Goal: Task Accomplishment & Management: Manage account settings

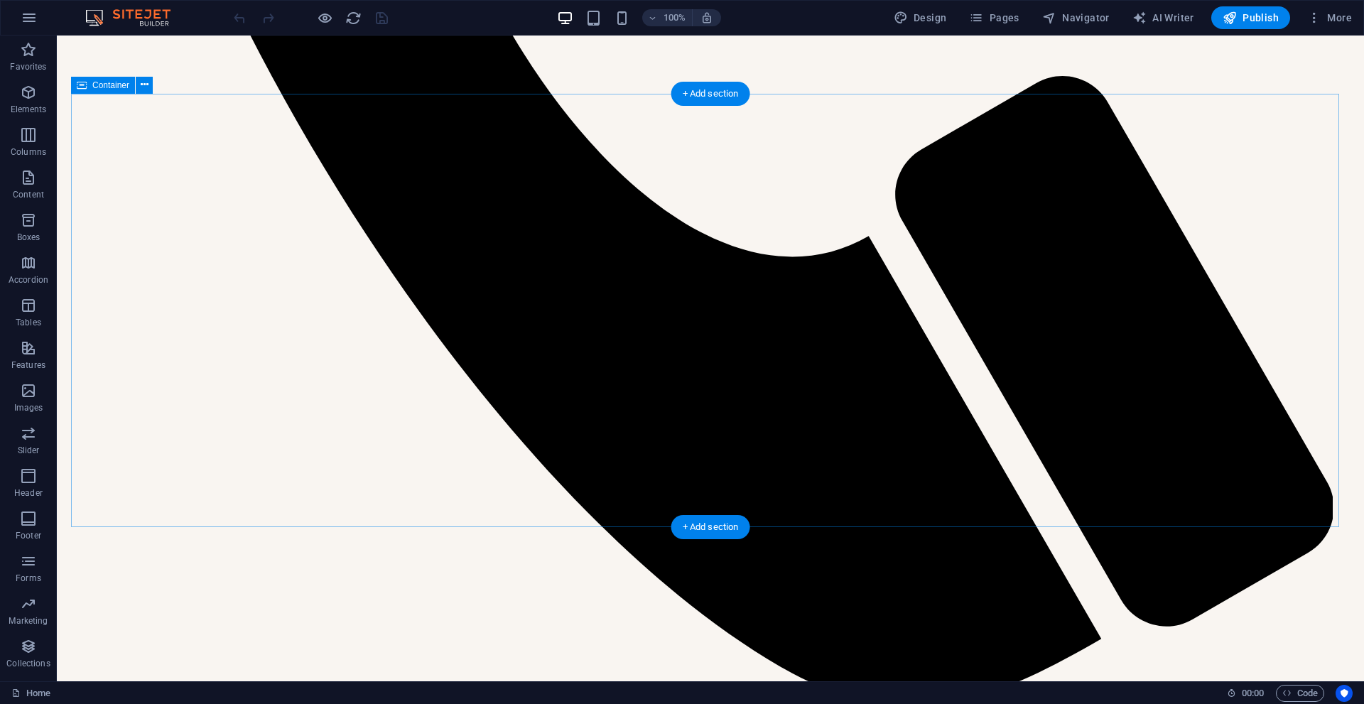
scroll to position [1563, 0]
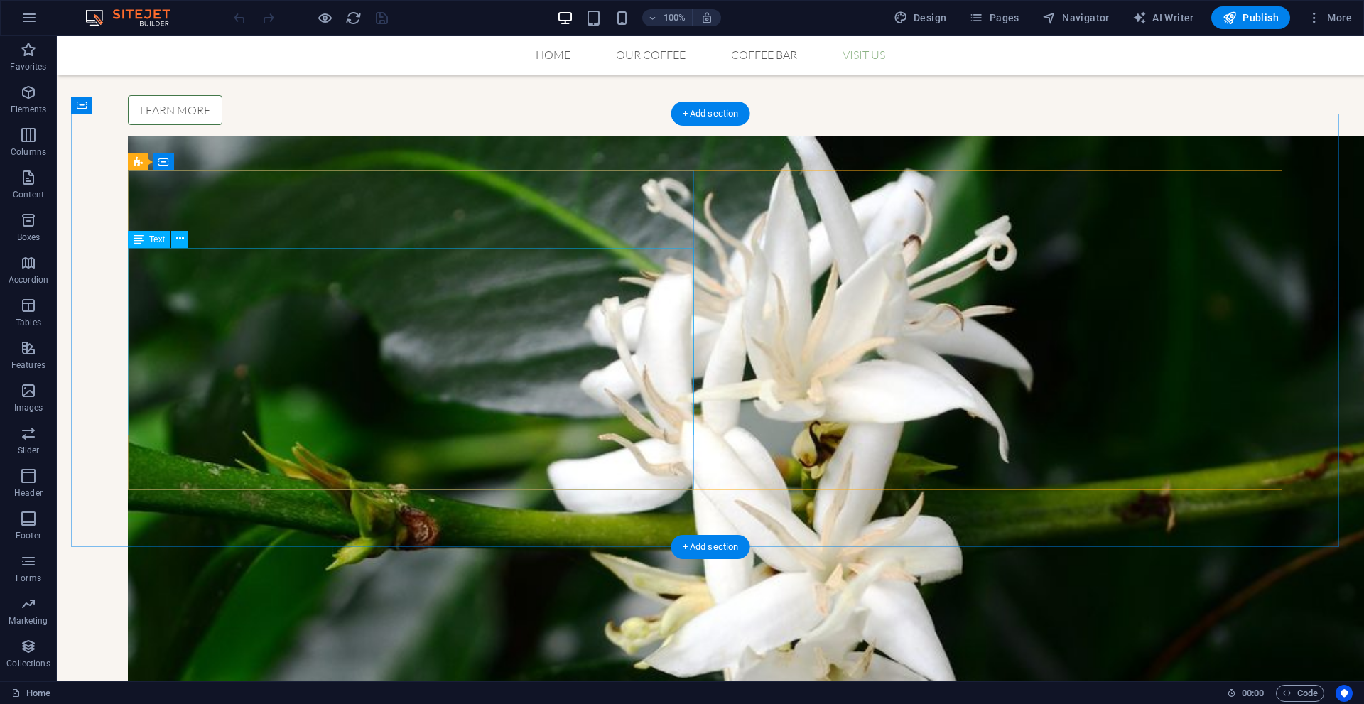
drag, startPoint x: 251, startPoint y: 333, endPoint x: 313, endPoint y: 369, distance: 71.3
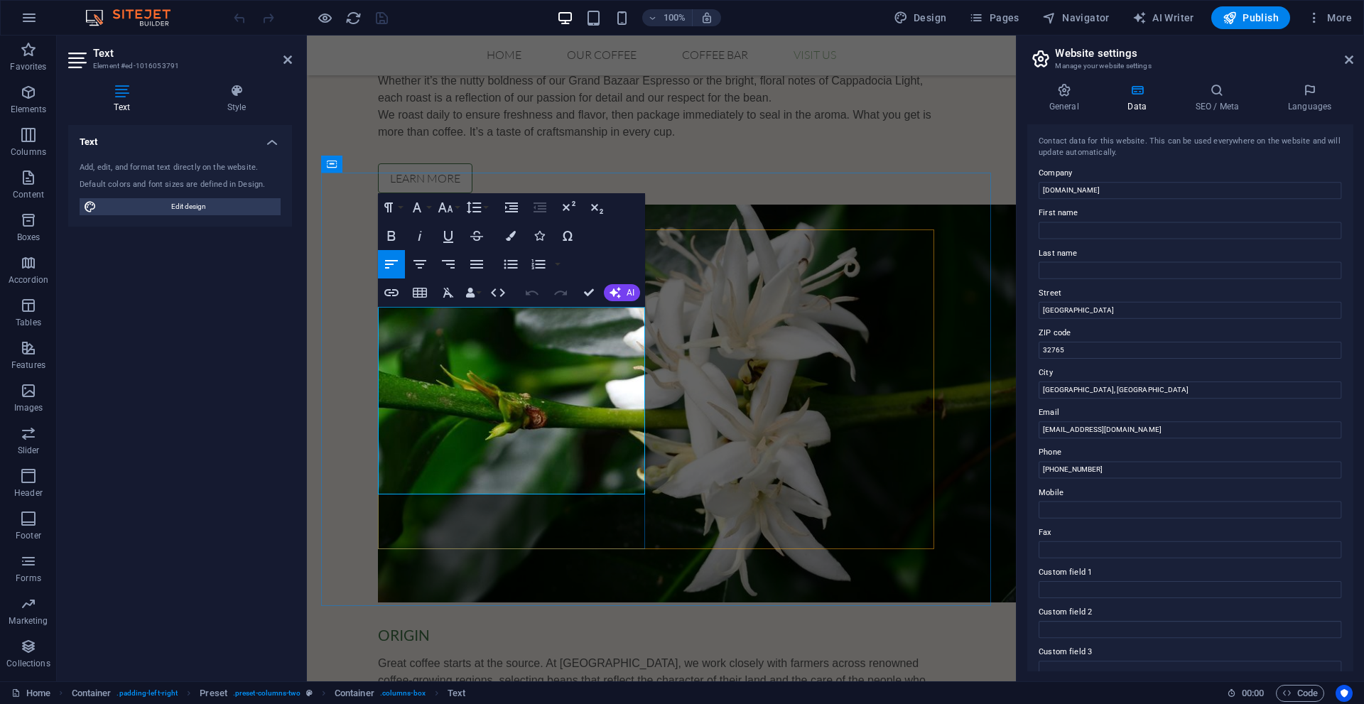
scroll to position [1706, 0]
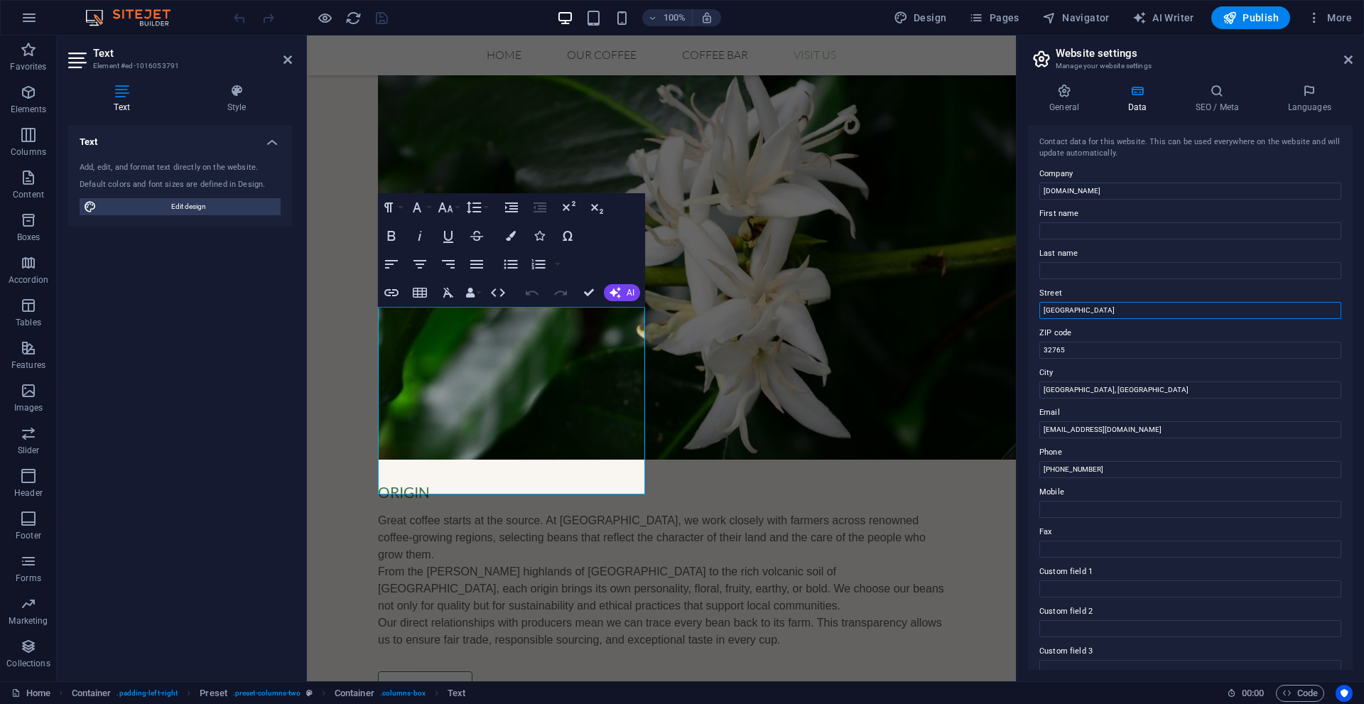
click at [1102, 304] on input "[GEOGRAPHIC_DATA]" at bounding box center [1191, 310] width 302 height 17
type input "Tomtom Kaptan Sk."
click at [380, 18] on icon "save" at bounding box center [382, 18] width 16 height 16
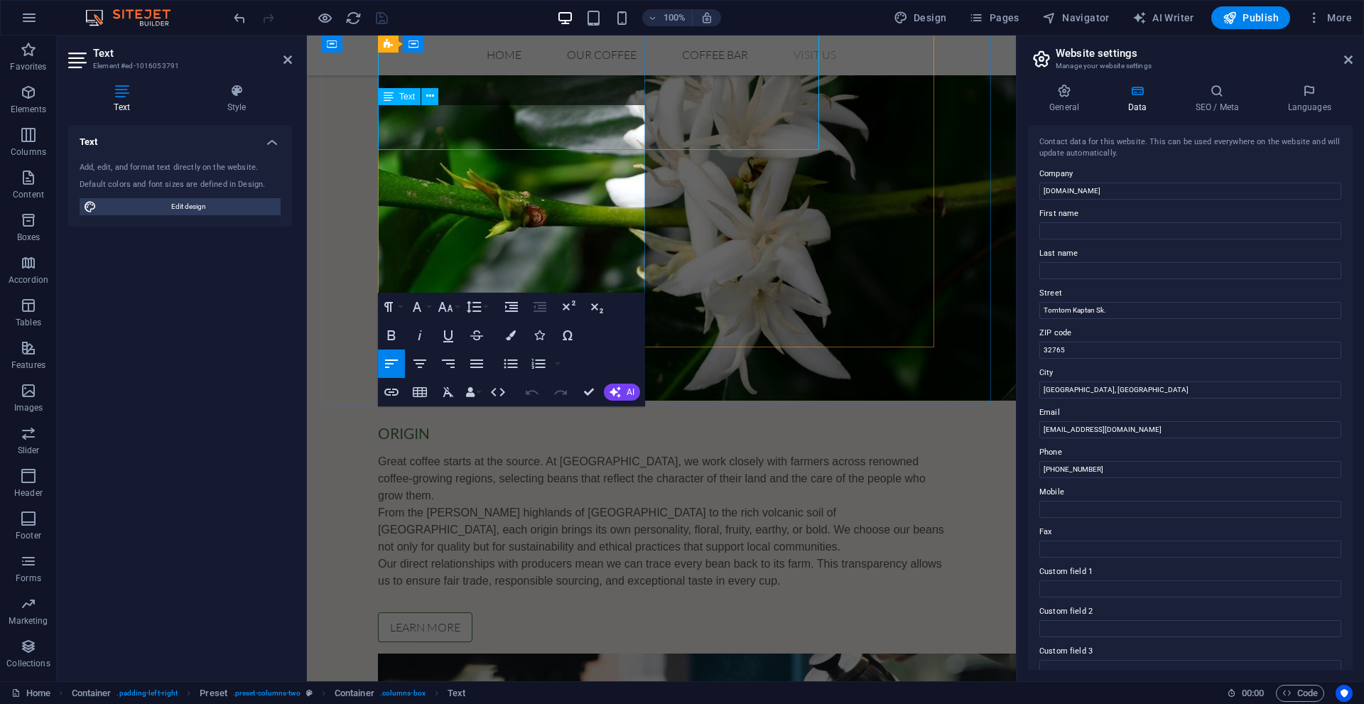
scroll to position [1908, 0]
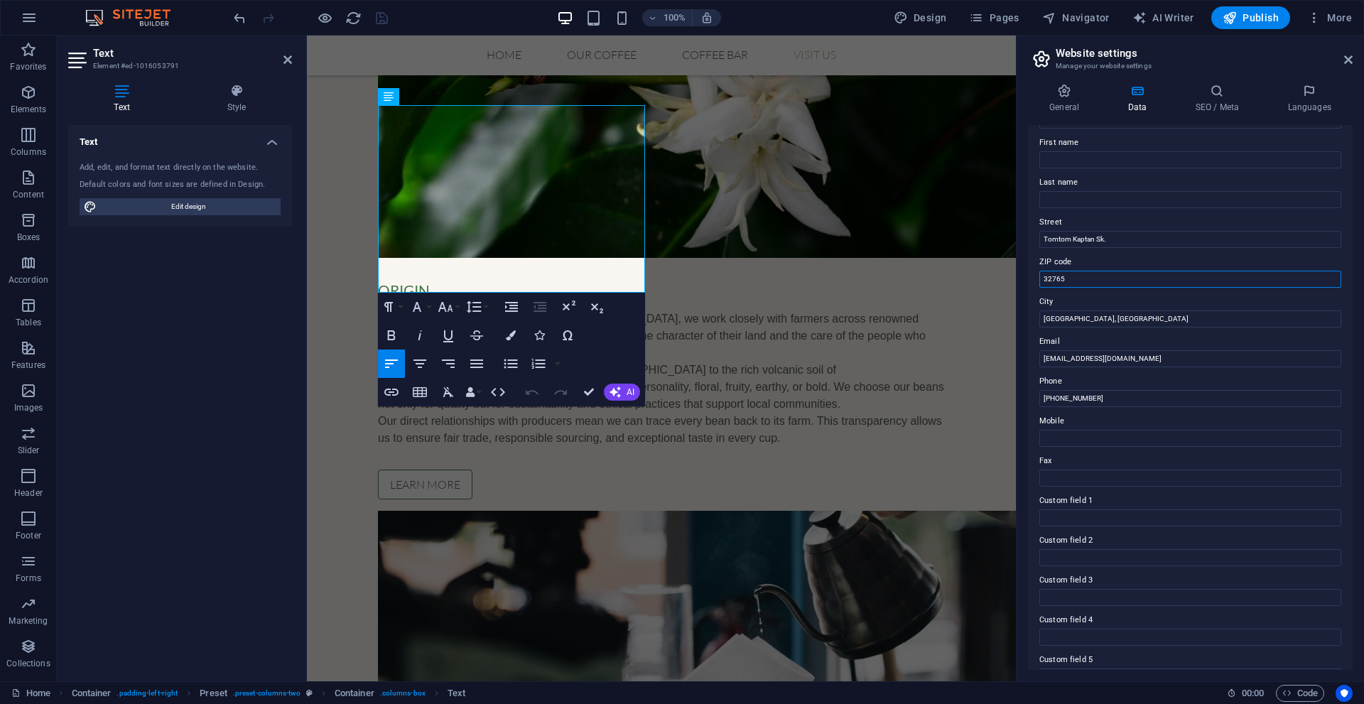
click at [1120, 285] on input "32765" at bounding box center [1191, 279] width 302 height 17
paste input "4433"
type input "34433"
drag, startPoint x: 1109, startPoint y: 399, endPoint x: 1055, endPoint y: 402, distance: 53.3
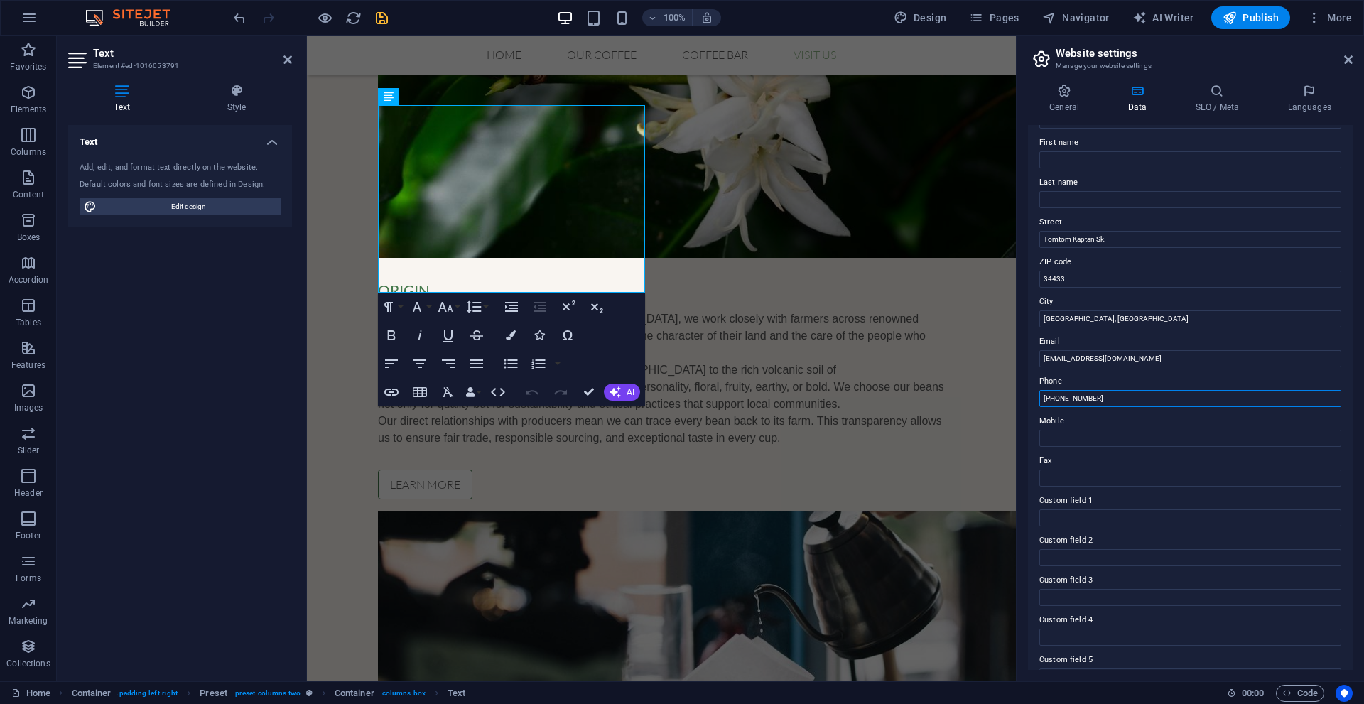
click at [1055, 402] on input "[PHONE_NUMBER]" at bounding box center [1191, 398] width 302 height 17
paste input "3526983805"
click at [1057, 399] on input "[PHONE_NUMBER]" at bounding box center [1191, 398] width 302 height 17
click at [1068, 400] on input "[PHONE_NUMBER]" at bounding box center [1191, 398] width 302 height 17
click at [1083, 398] on input "[PHONE_NUMBER]" at bounding box center [1191, 398] width 302 height 17
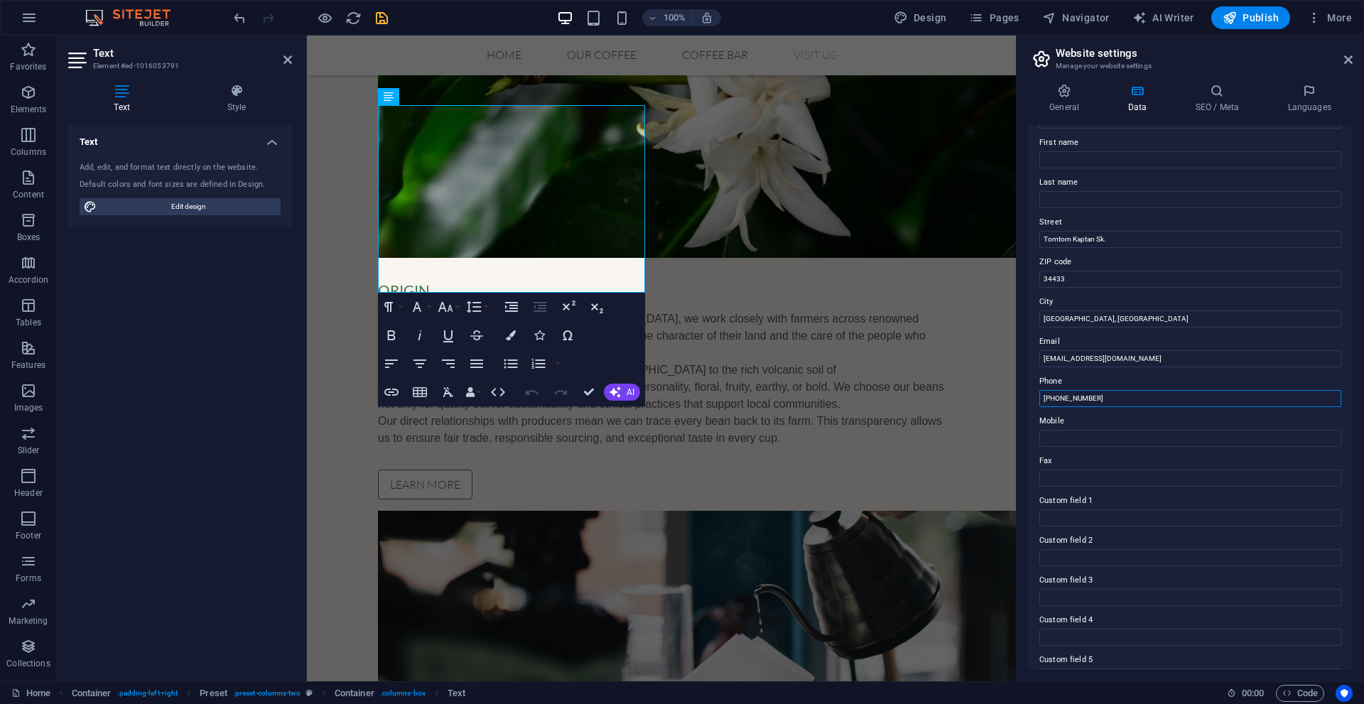
drag, startPoint x: 1055, startPoint y: 401, endPoint x: 1029, endPoint y: 399, distance: 26.3
click at [1029, 399] on div "Contact data for this website. This can be used everywhere on the website and w…" at bounding box center [1190, 397] width 325 height 545
type input "3526983805"
click at [383, 16] on icon "save" at bounding box center [382, 18] width 16 height 16
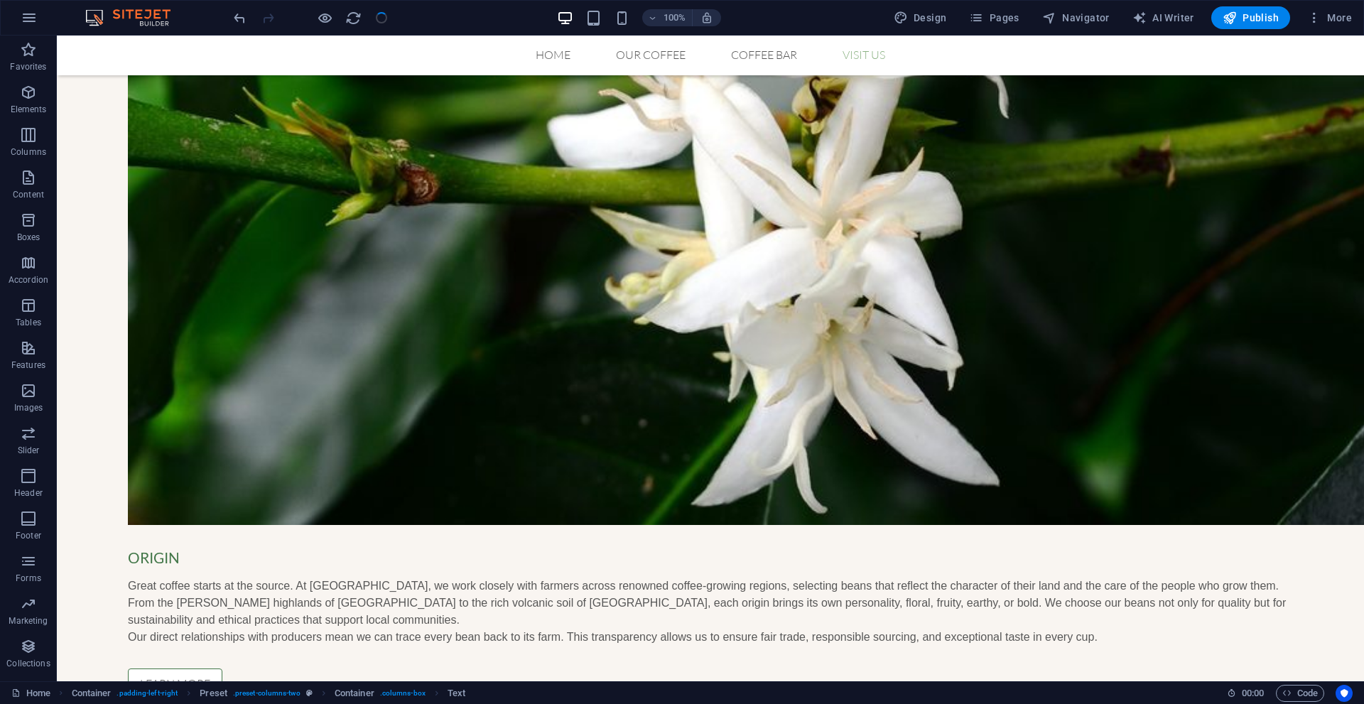
scroll to position [1706, 0]
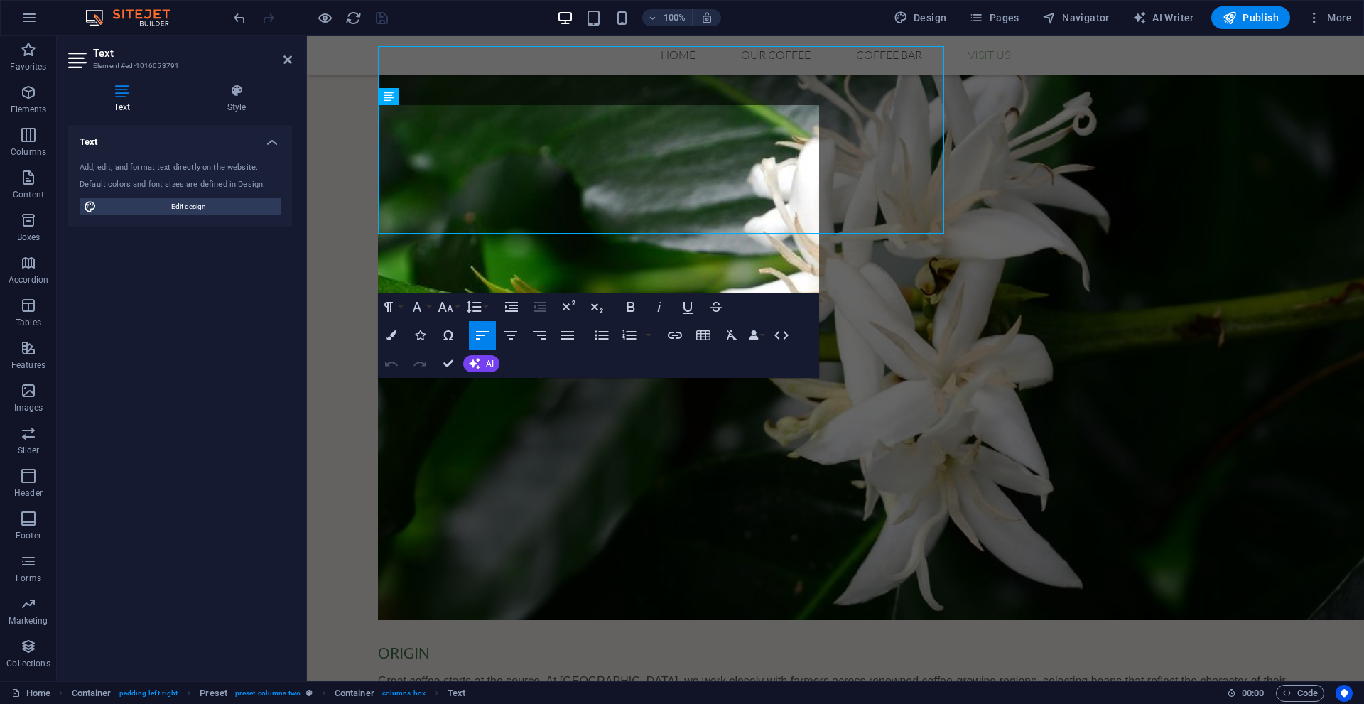
scroll to position [1765, 0]
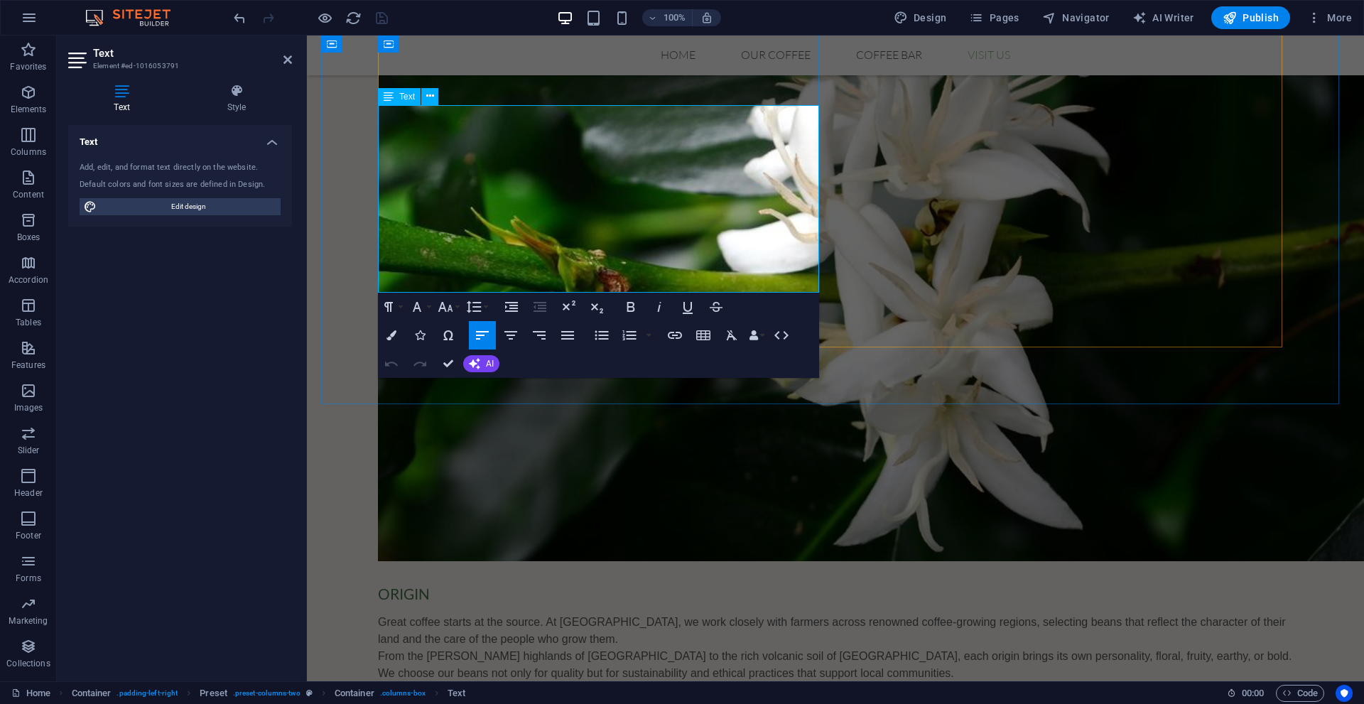
drag, startPoint x: 445, startPoint y: 195, endPoint x: 753, endPoint y: 231, distance: 309.8
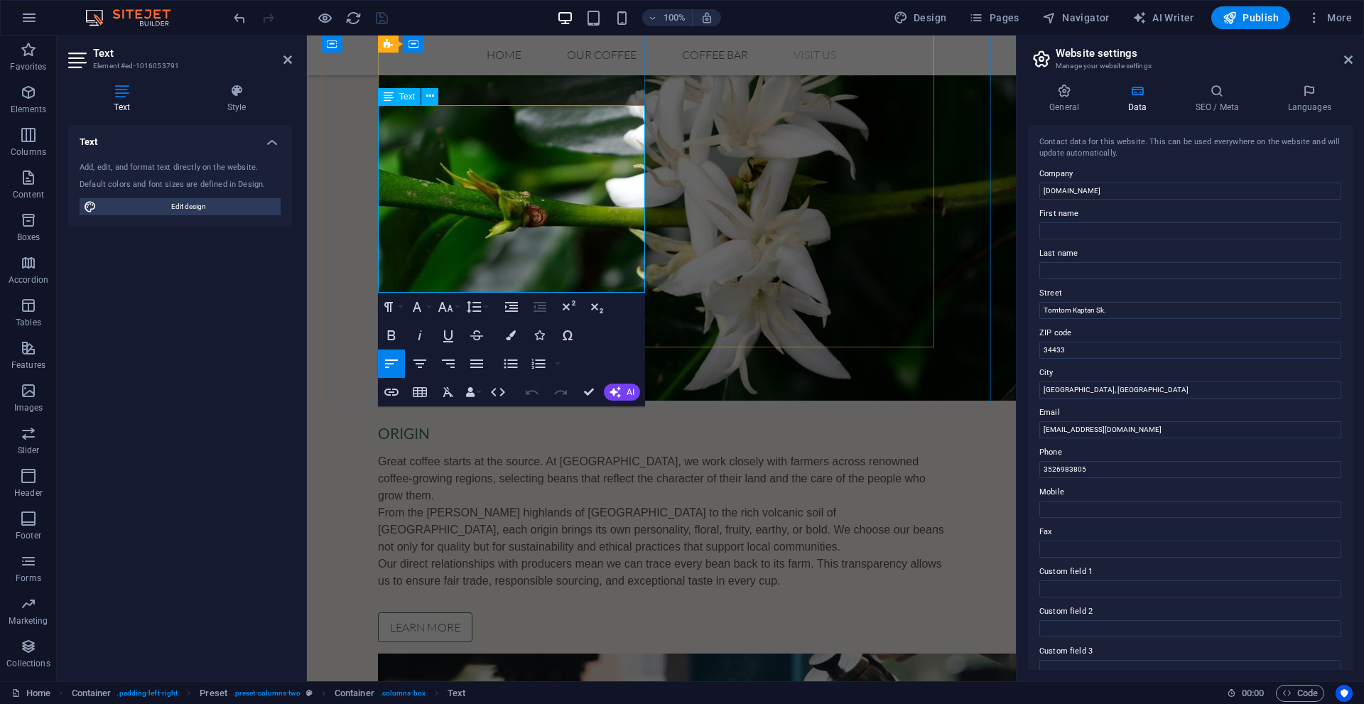
scroll to position [1908, 0]
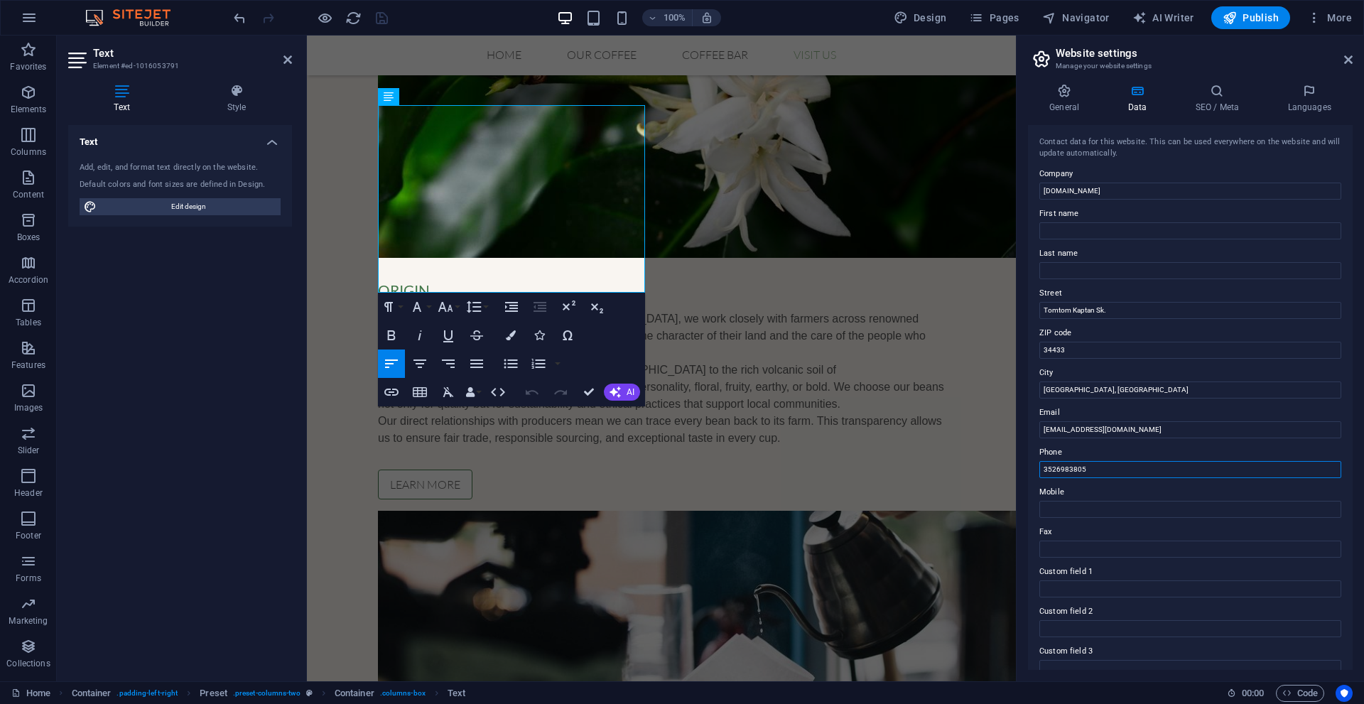
click at [1054, 473] on input "3526983805" at bounding box center [1191, 469] width 302 height 17
click at [1054, 470] on input "3526983805" at bounding box center [1191, 469] width 302 height 17
click at [1057, 470] on input "3526983805" at bounding box center [1191, 469] width 302 height 17
click at [1075, 470] on input "[PHONE_NUMBER]" at bounding box center [1191, 469] width 302 height 17
click at [1069, 468] on input "[PHONE_NUMBER]" at bounding box center [1191, 469] width 302 height 17
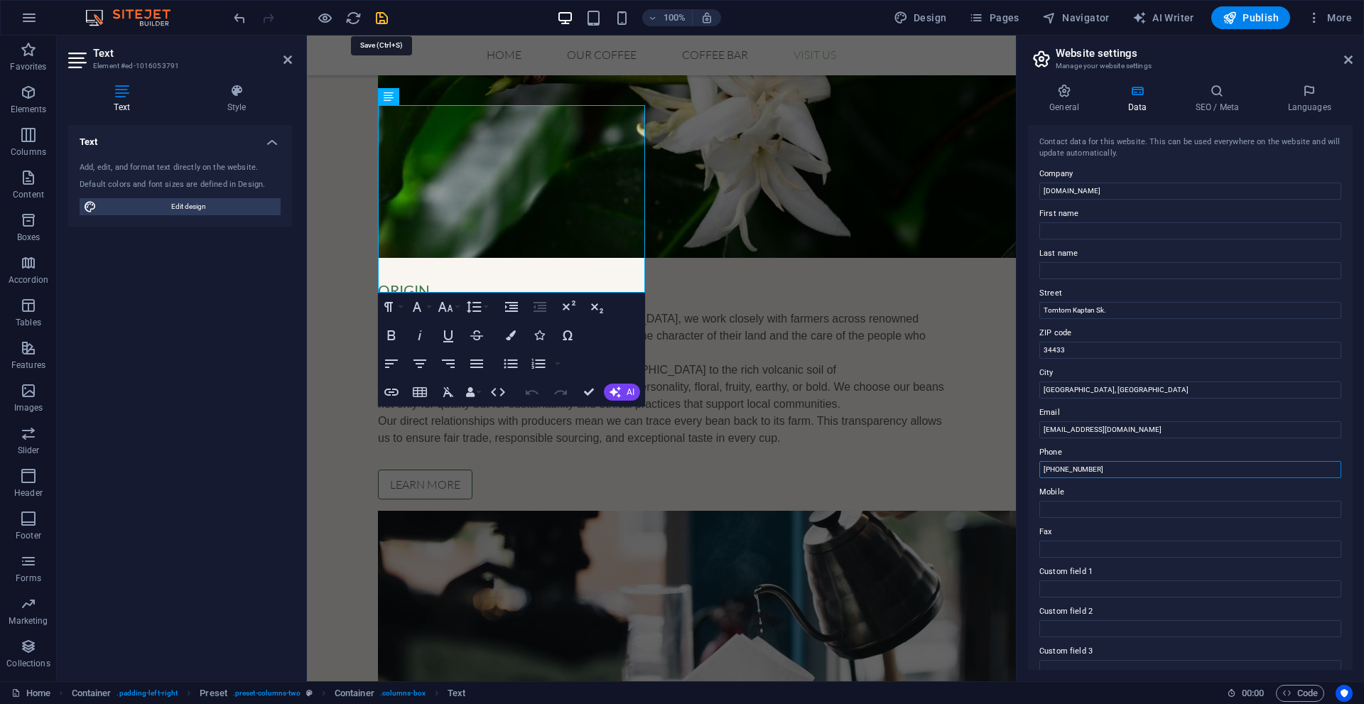
type input "[PHONE_NUMBER]"
click at [384, 16] on icon "save" at bounding box center [382, 18] width 16 height 16
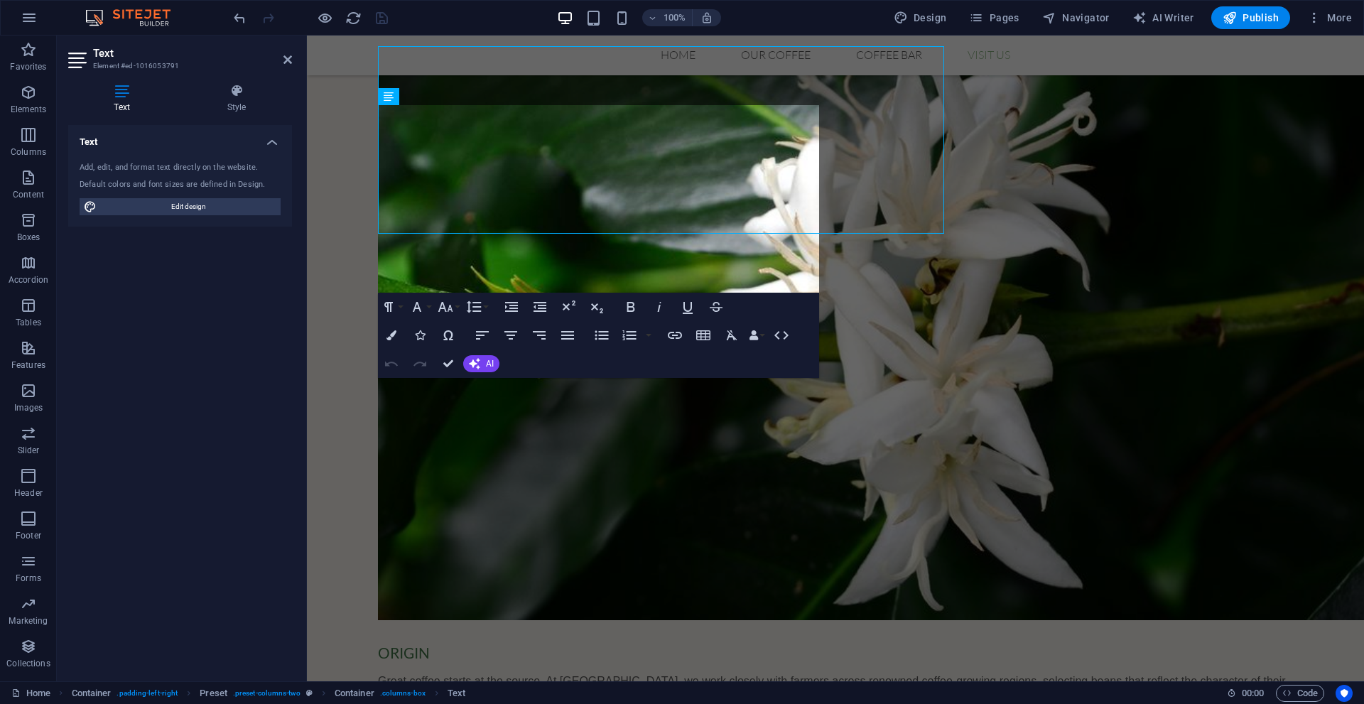
scroll to position [1765, 0]
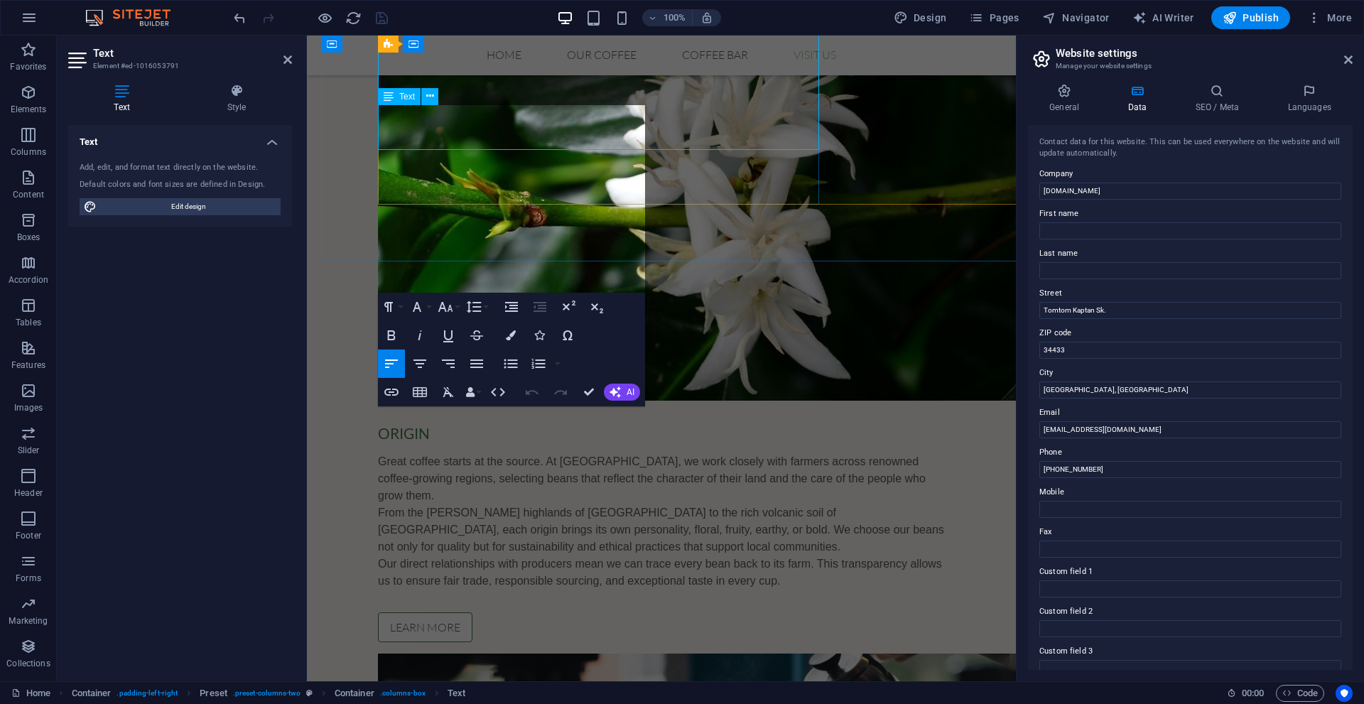
scroll to position [1908, 0]
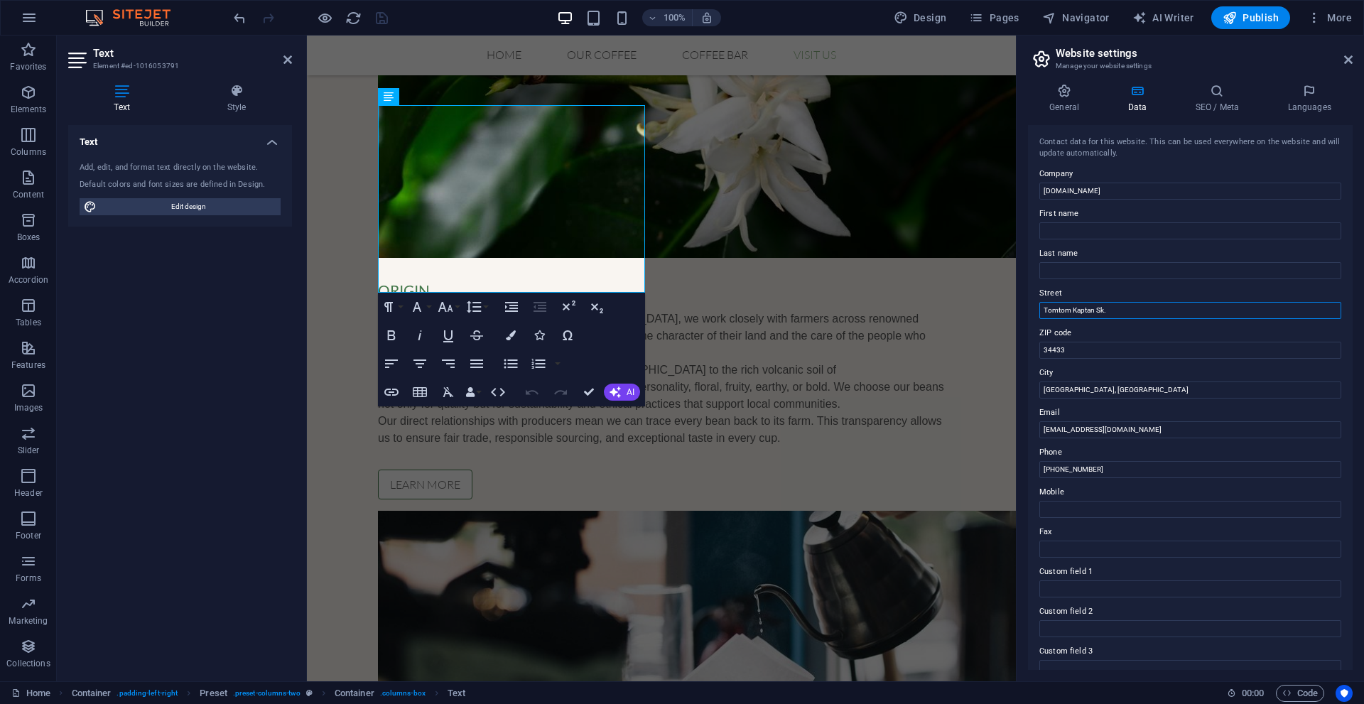
click at [1141, 315] on input "Tomtom Kaptan Sk." at bounding box center [1191, 310] width 302 height 17
type input "Tomtom Kaptan Sk. No 115"
click at [378, 10] on icon "save" at bounding box center [382, 18] width 16 height 16
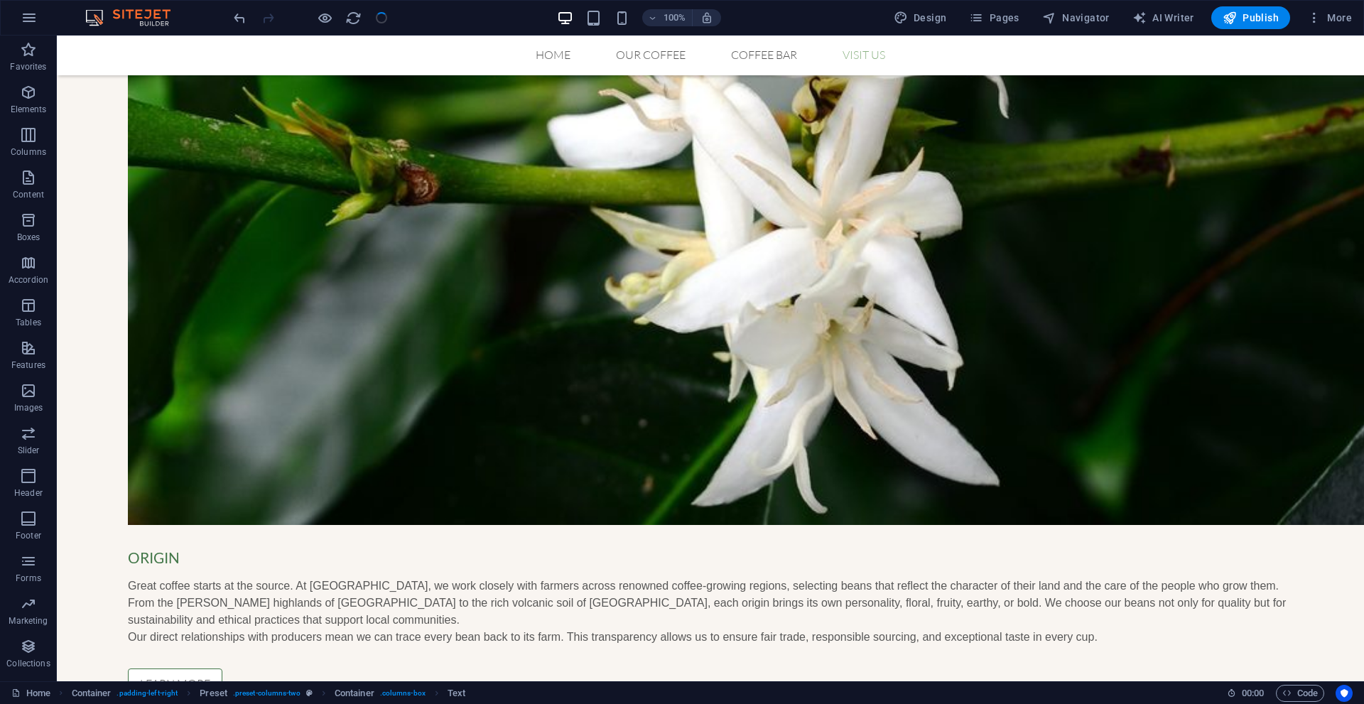
scroll to position [1706, 0]
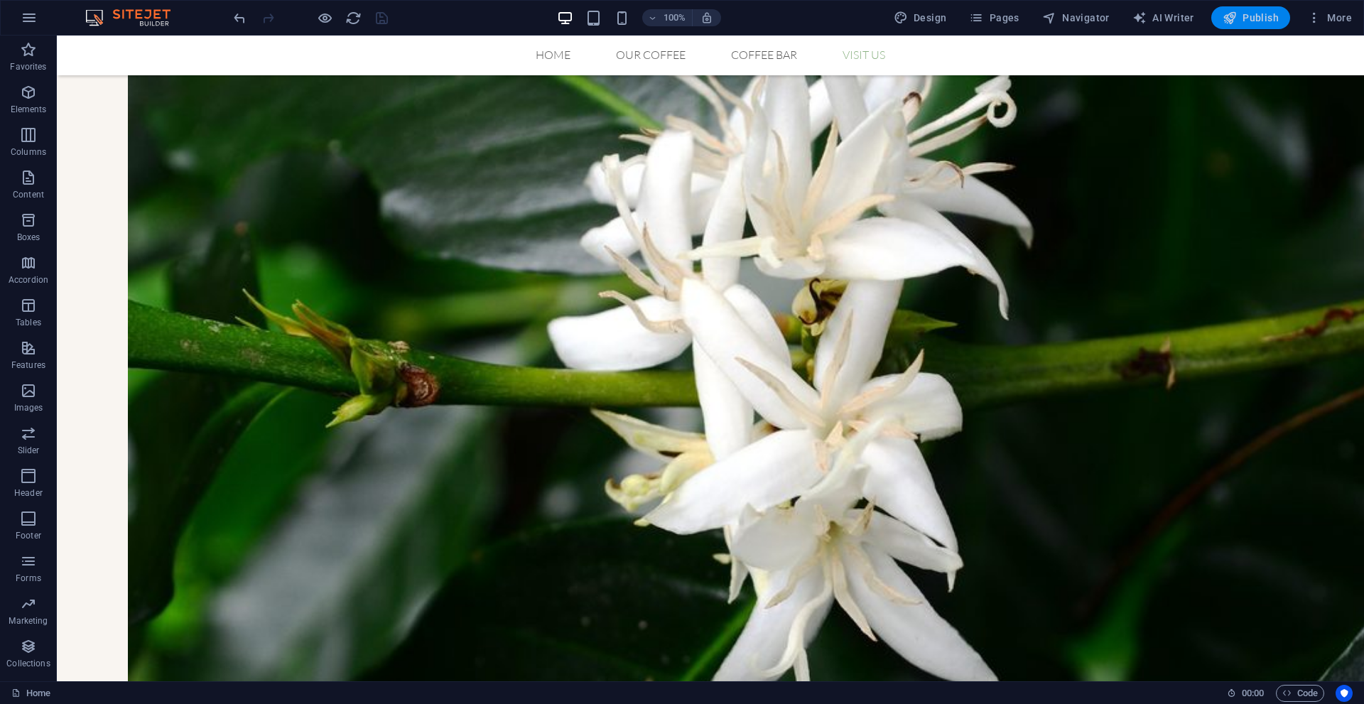
click at [1249, 13] on span "Publish" at bounding box center [1251, 18] width 56 height 14
